Goal: Task Accomplishment & Management: Complete application form

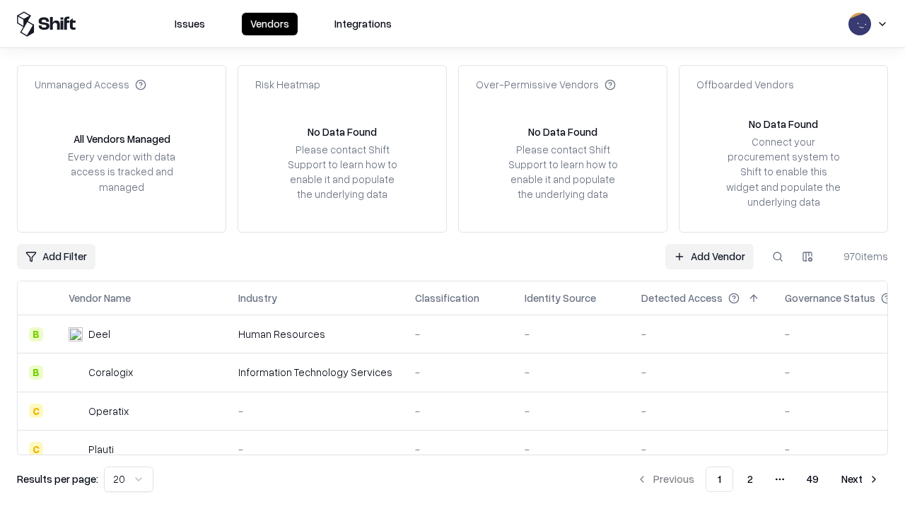
click at [709, 256] on link "Add Vendor" at bounding box center [709, 256] width 88 height 25
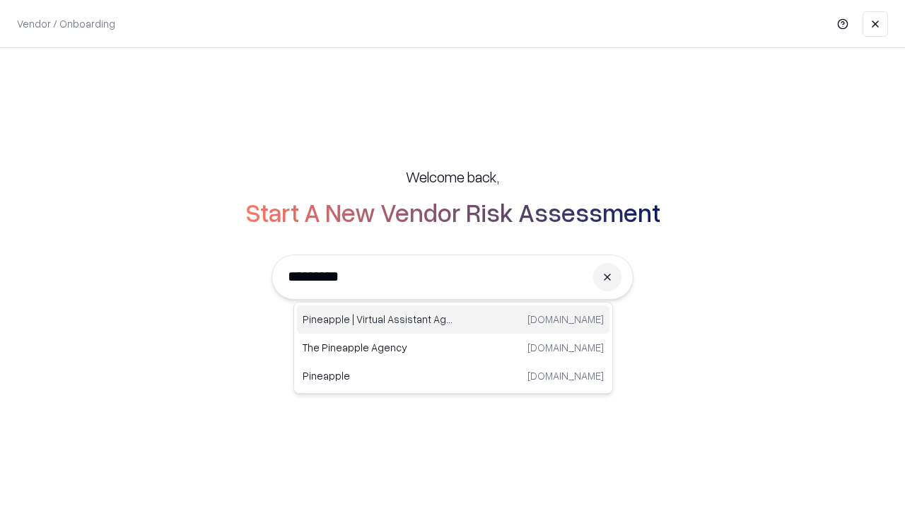
click at [453, 319] on div "Pineapple | Virtual Assistant Agency [DOMAIN_NAME]" at bounding box center [453, 319] width 312 height 28
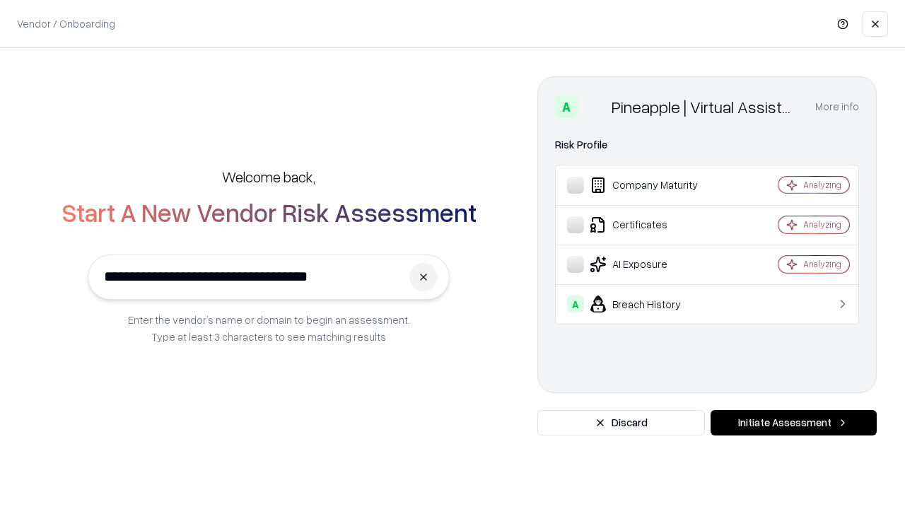
type input "**********"
click at [793, 423] on button "Initiate Assessment" at bounding box center [793, 422] width 166 height 25
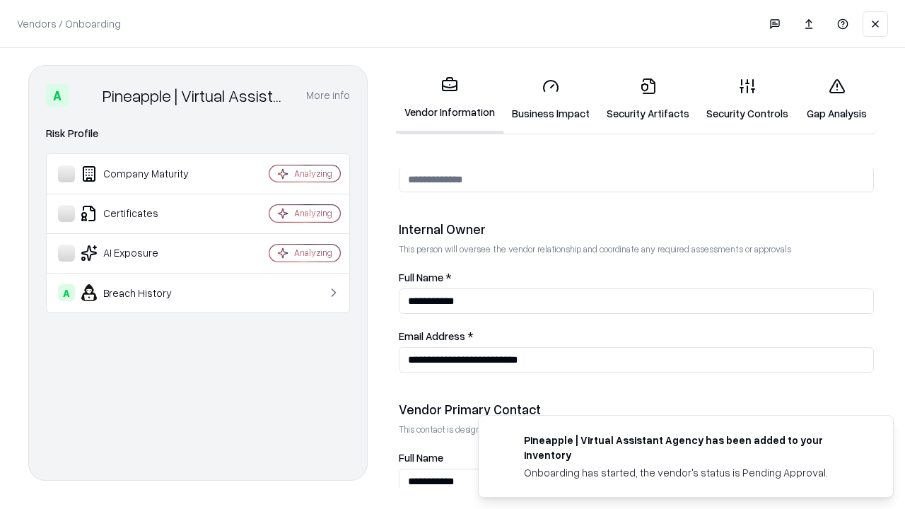
scroll to position [732, 0]
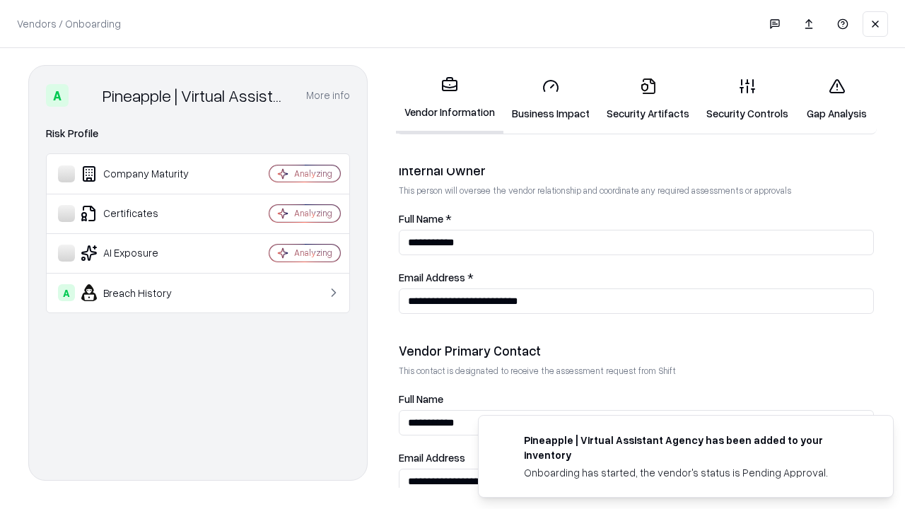
click at [551, 99] on link "Business Impact" at bounding box center [550, 99] width 95 height 66
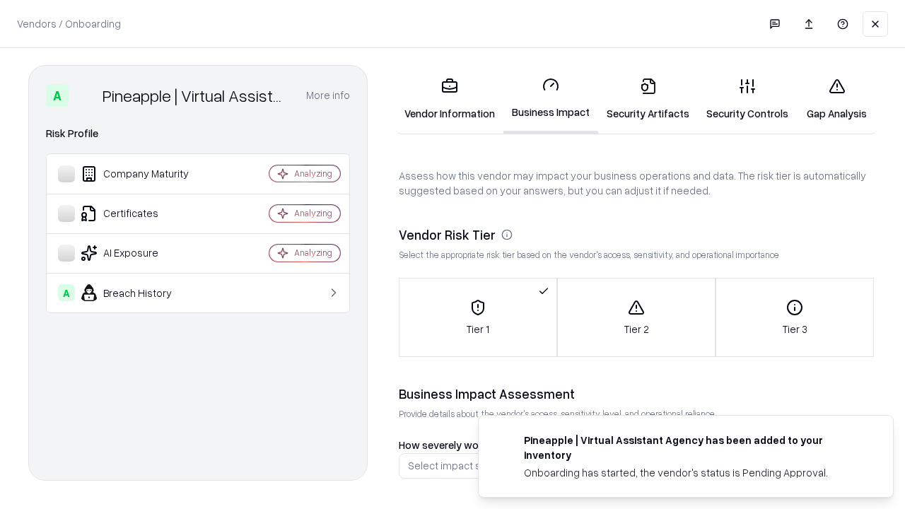
click at [647, 99] on link "Security Artifacts" at bounding box center [648, 99] width 100 height 66
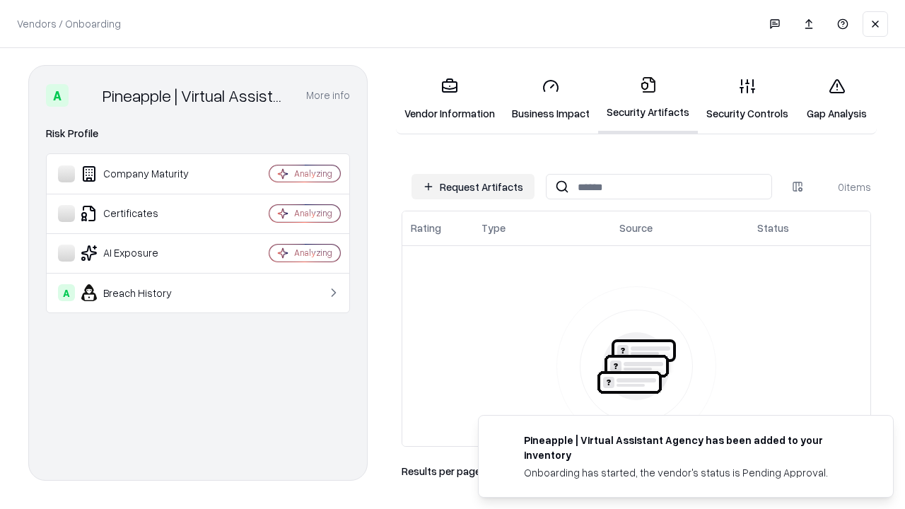
click at [473, 187] on button "Request Artifacts" at bounding box center [472, 186] width 123 height 25
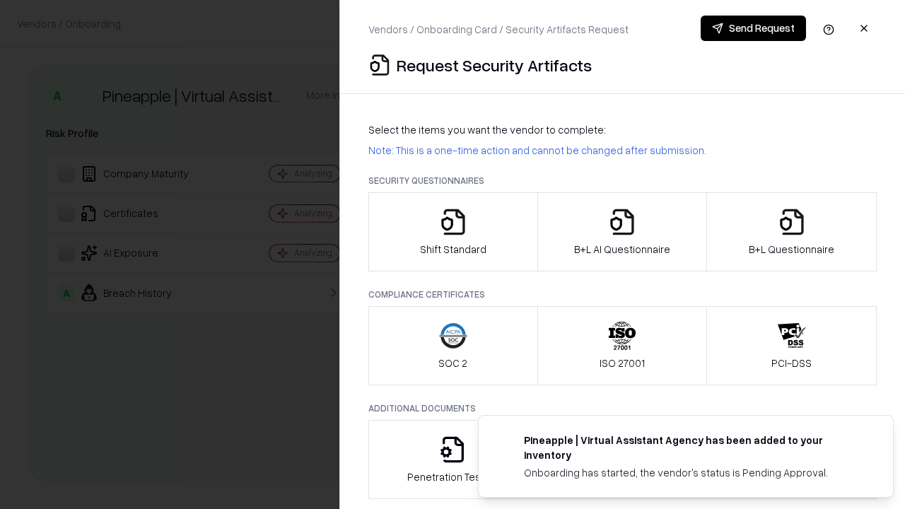
click at [452, 232] on icon "button" at bounding box center [453, 222] width 28 height 28
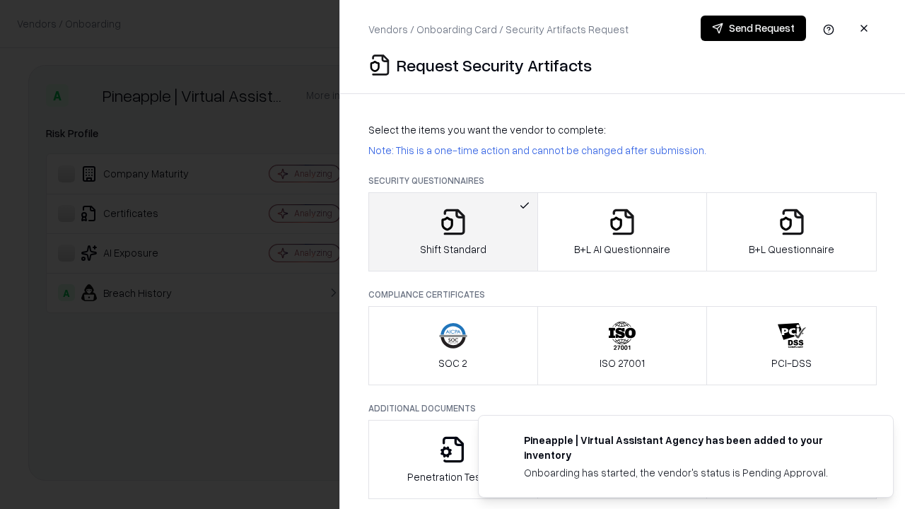
click at [753, 28] on button "Send Request" at bounding box center [752, 28] width 105 height 25
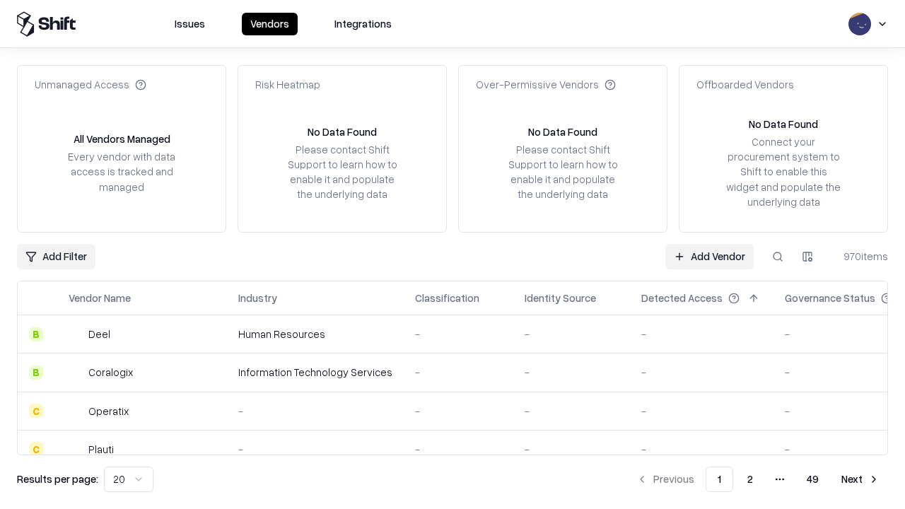
click at [777, 256] on button at bounding box center [777, 256] width 25 height 25
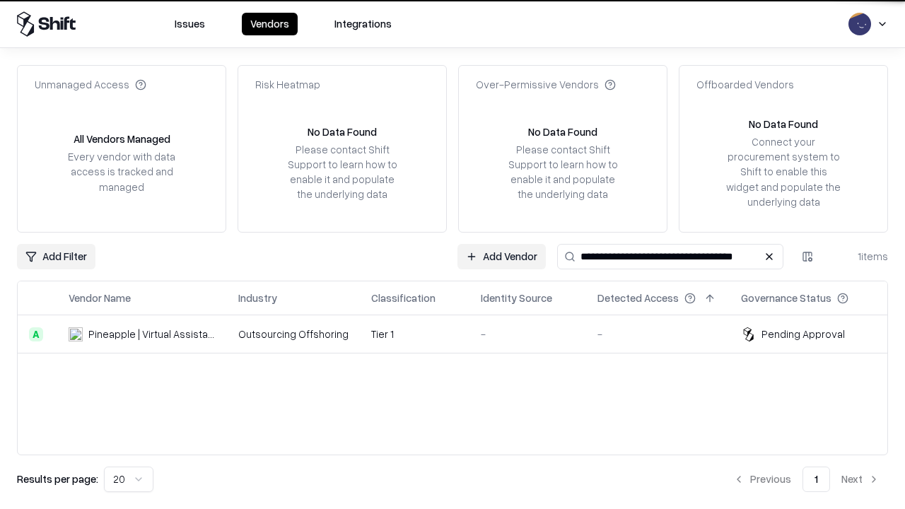
type input "**********"
click at [461, 334] on td "Tier 1" at bounding box center [415, 334] width 110 height 38
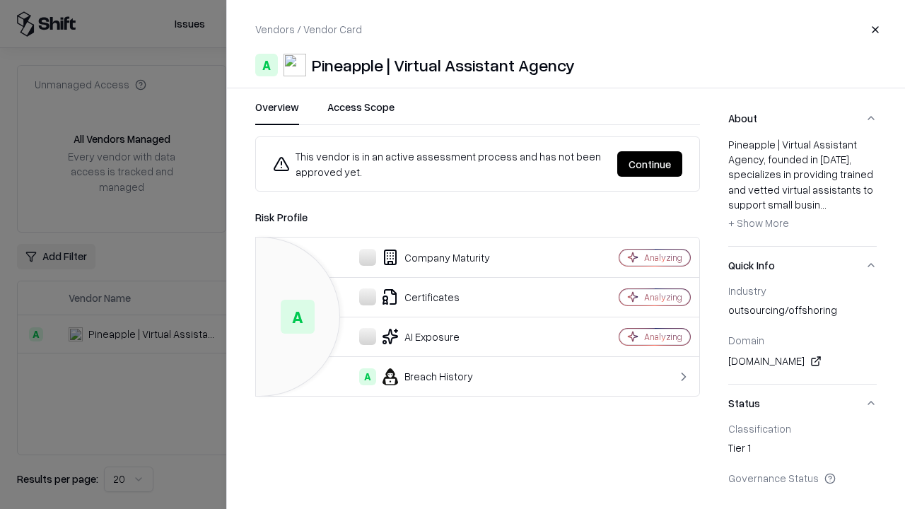
click at [650, 164] on button "Continue" at bounding box center [649, 163] width 65 height 25
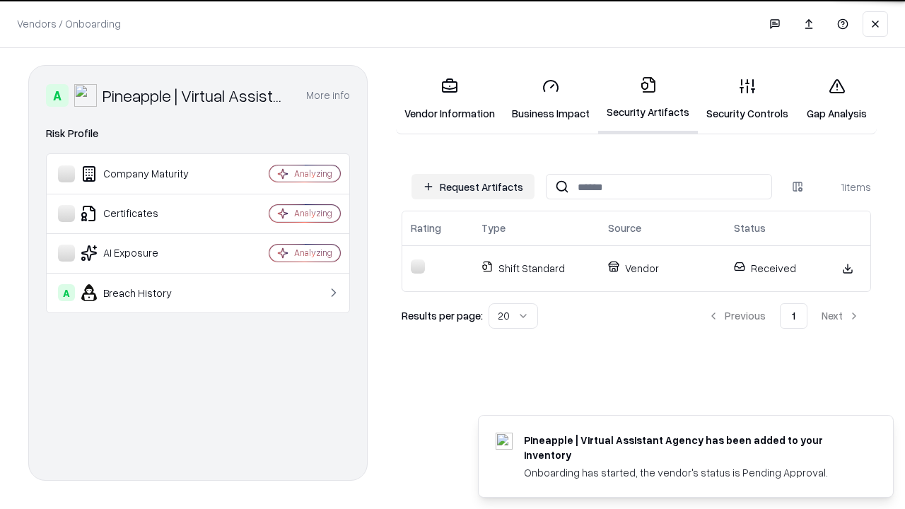
click at [836, 99] on link "Gap Analysis" at bounding box center [837, 99] width 80 height 66
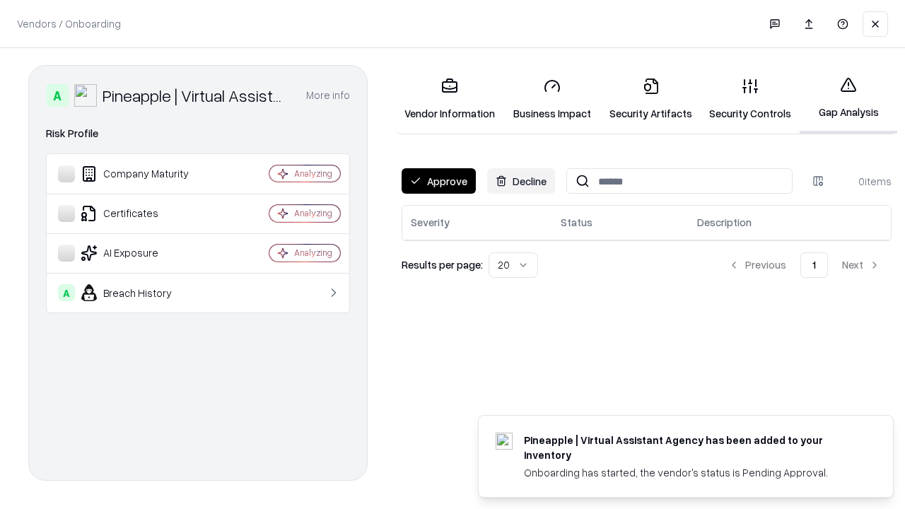
click at [438, 181] on button "Approve" at bounding box center [438, 180] width 74 height 25
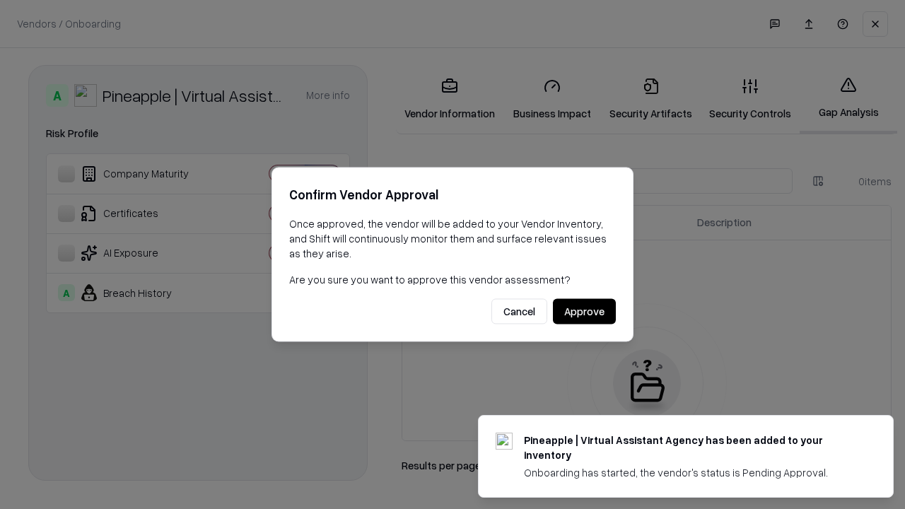
click at [584, 311] on button "Approve" at bounding box center [584, 311] width 63 height 25
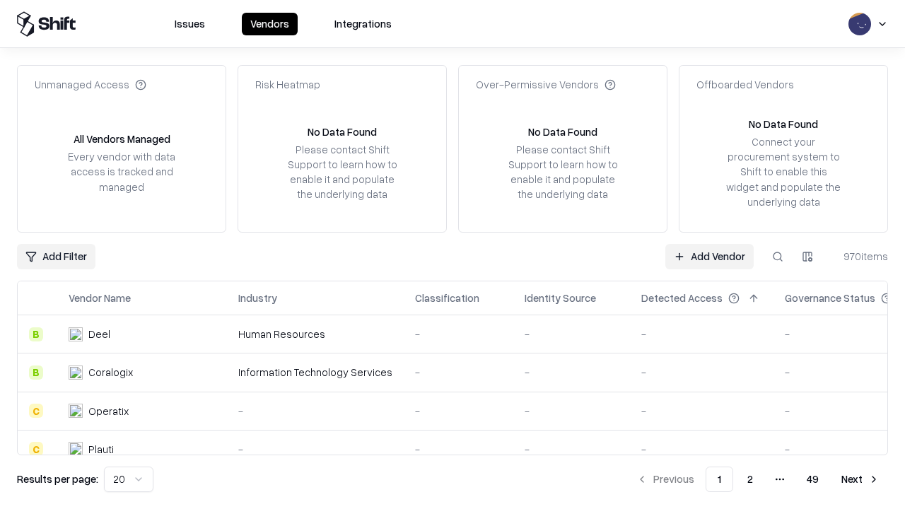
type input "**********"
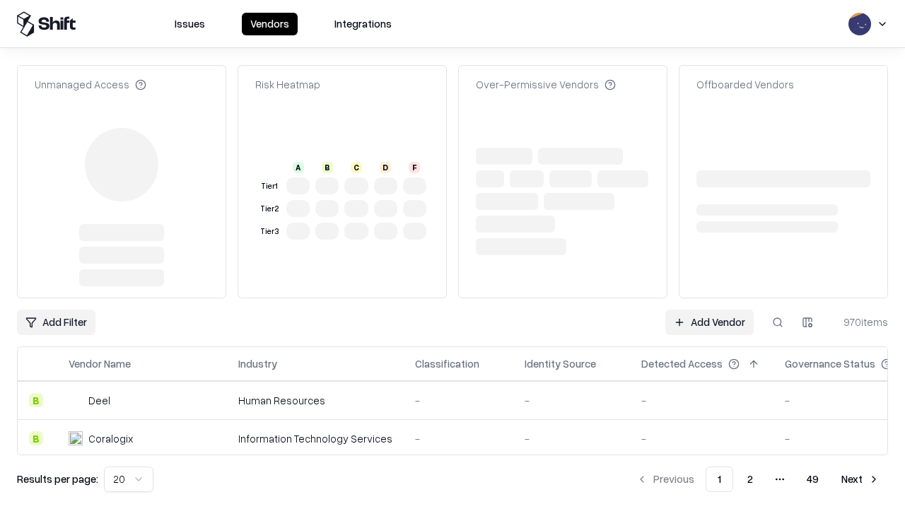
click at [709, 310] on link "Add Vendor" at bounding box center [709, 322] width 88 height 25
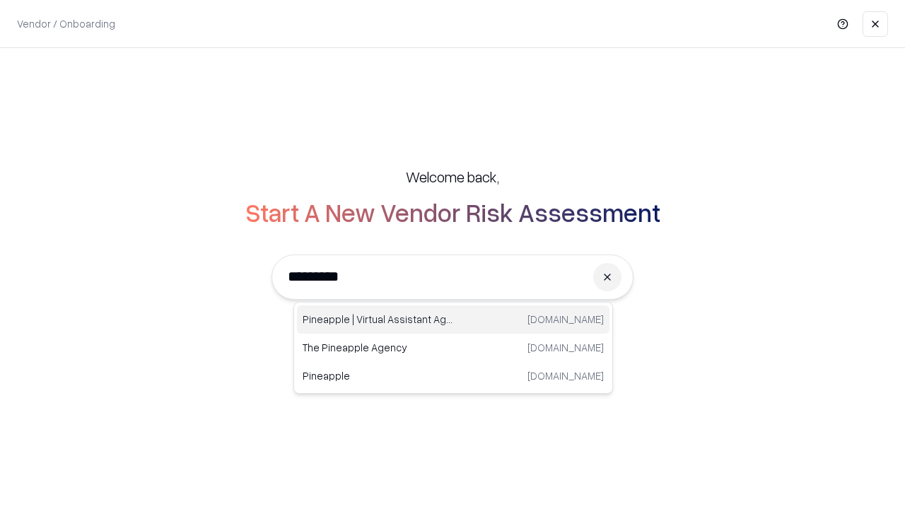
click at [453, 319] on div "Pineapple | Virtual Assistant Agency [DOMAIN_NAME]" at bounding box center [453, 319] width 312 height 28
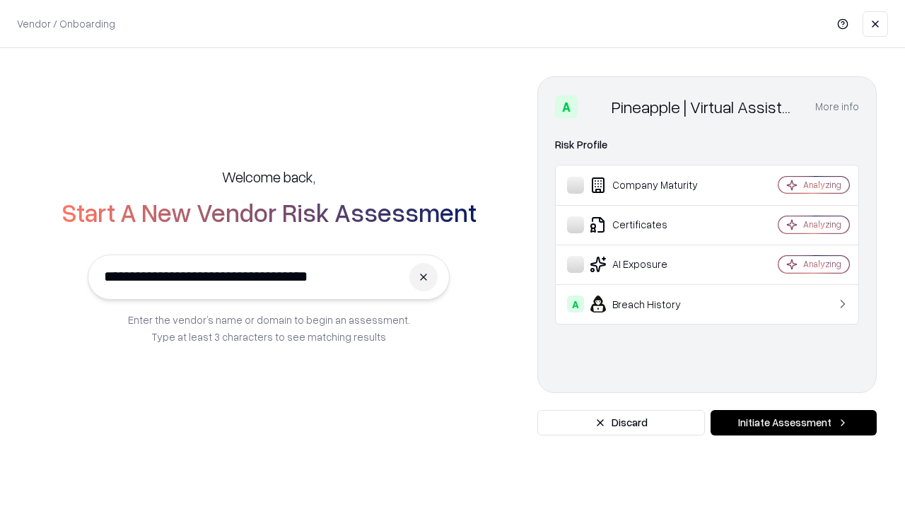
type input "**********"
click at [793, 423] on button "Initiate Assessment" at bounding box center [793, 422] width 166 height 25
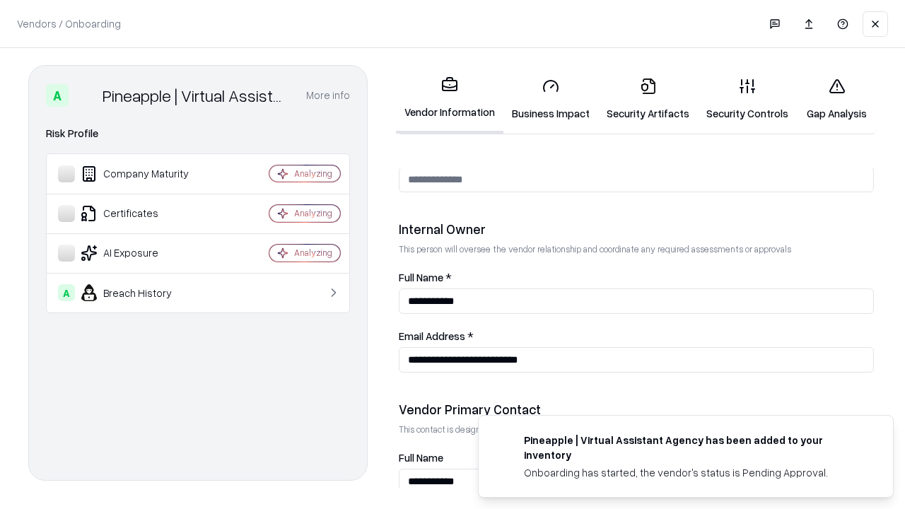
scroll to position [732, 0]
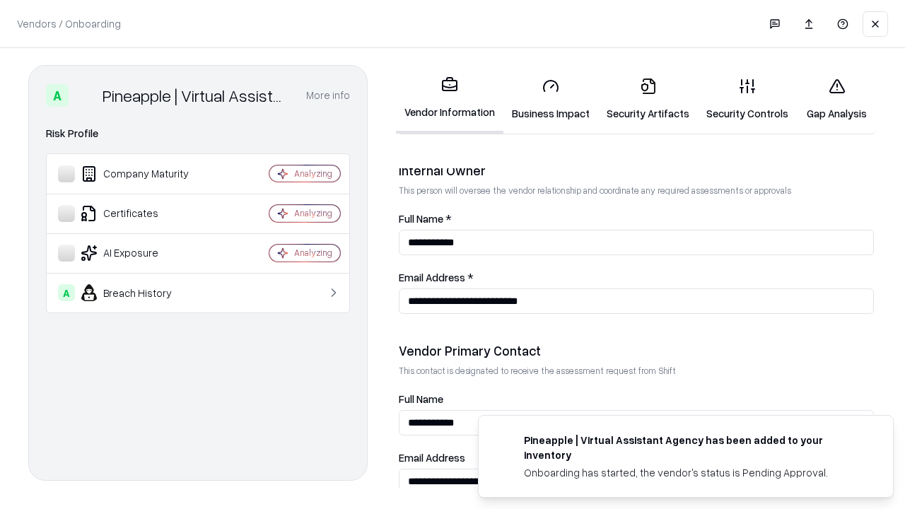
click at [836, 99] on link "Gap Analysis" at bounding box center [837, 99] width 80 height 66
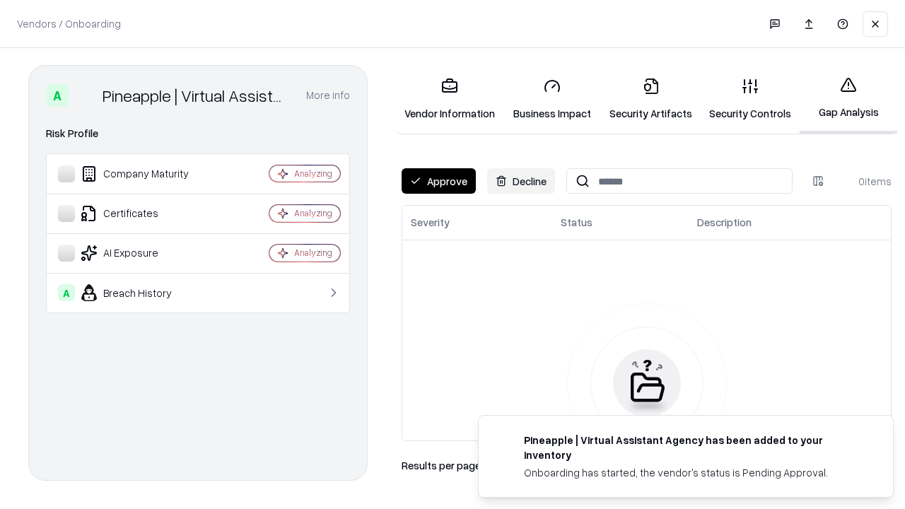
click at [438, 181] on button "Approve" at bounding box center [438, 180] width 74 height 25
